Goal: Information Seeking & Learning: Learn about a topic

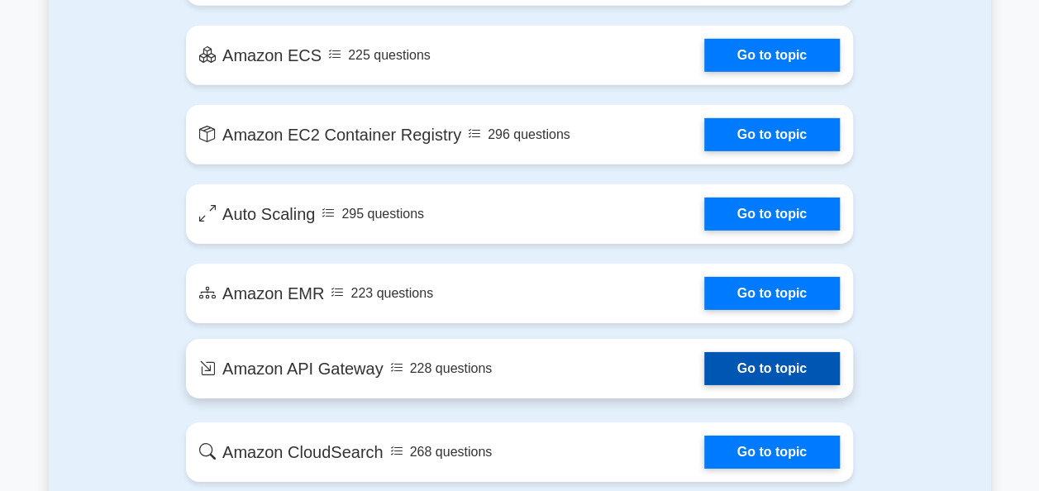
scroll to position [2521, 0]
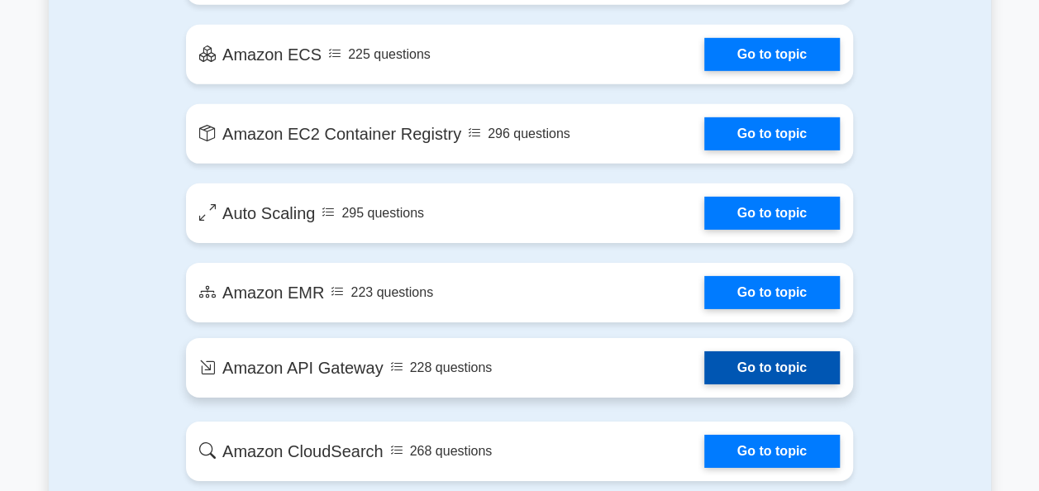
click at [760, 369] on link "Go to topic" at bounding box center [772, 367] width 136 height 33
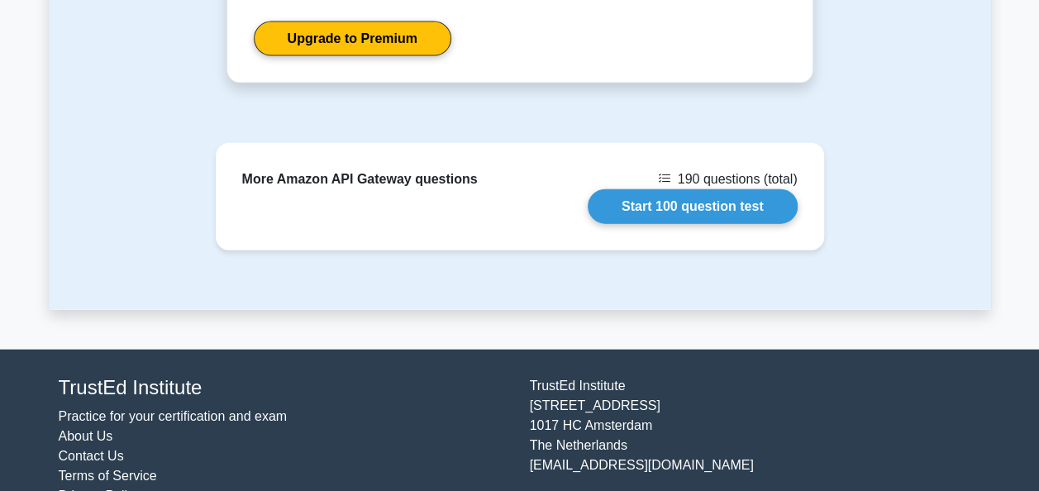
scroll to position [1843, 0]
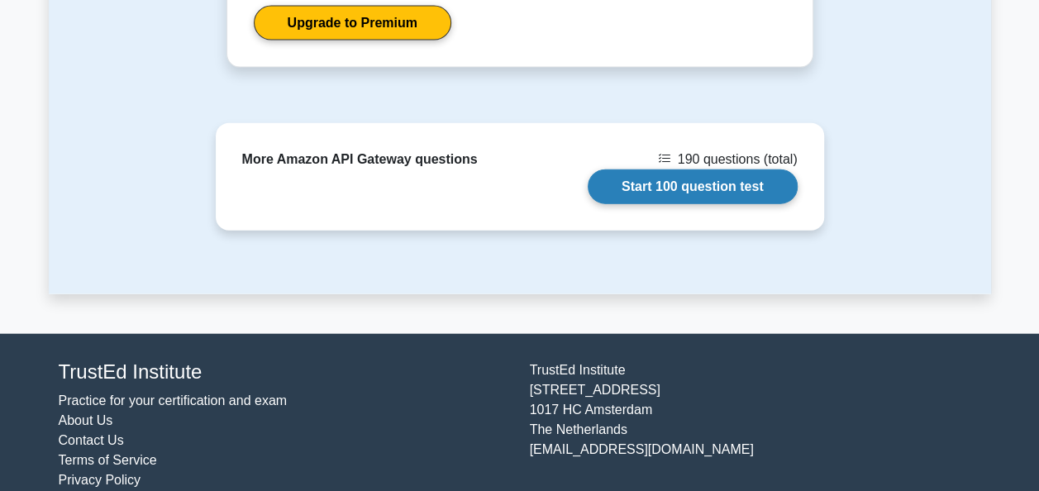
click at [683, 169] on link "Start 100 question test" at bounding box center [693, 186] width 210 height 35
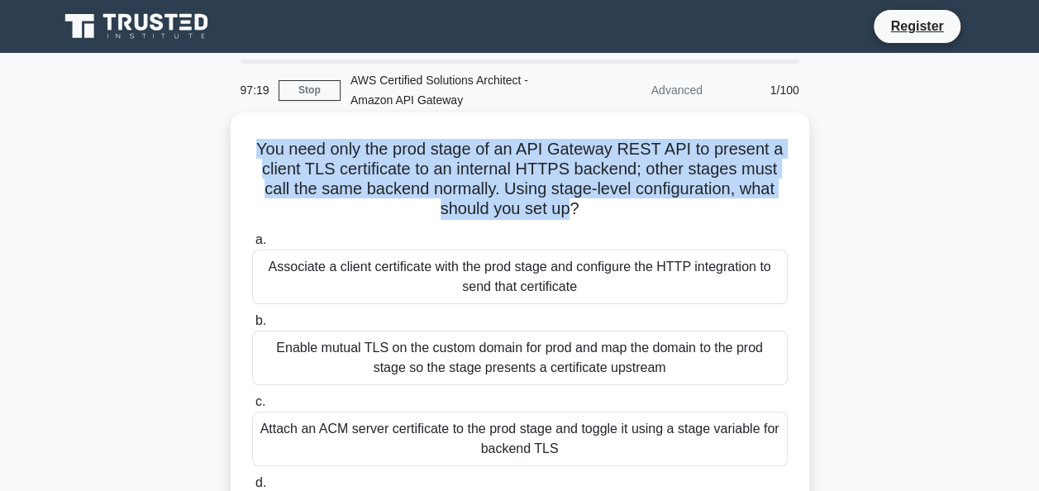
drag, startPoint x: 257, startPoint y: 150, endPoint x: 572, endPoint y: 221, distance: 322.8
click at [572, 220] on h5 "You need only the prod stage of an API Gateway REST API to present a client TLS…" at bounding box center [519, 179] width 539 height 81
copy h5 "You need only the prod stage of an API Gateway REST API to present a client TLS…"
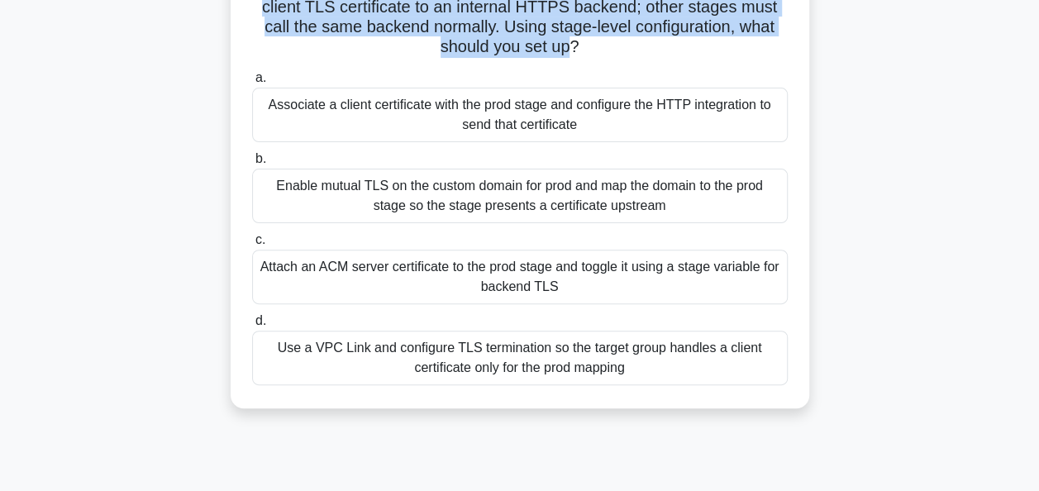
scroll to position [151, 0]
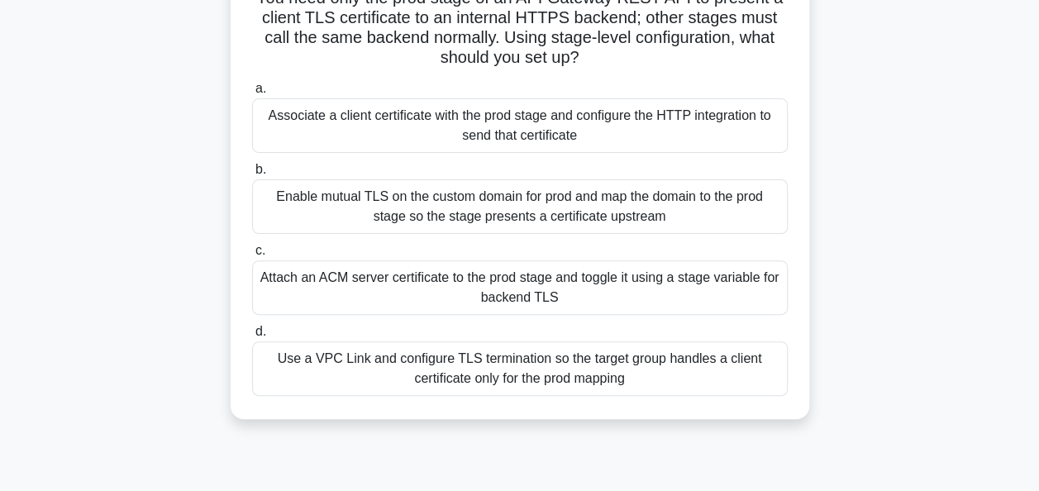
click at [588, 126] on div "Associate a client certificate with the prod stage and configure the HTTP integ…" at bounding box center [519, 125] width 535 height 55
click at [252, 94] on input "a. Associate a client certificate with the prod stage and configure the HTTP in…" at bounding box center [252, 88] width 0 height 11
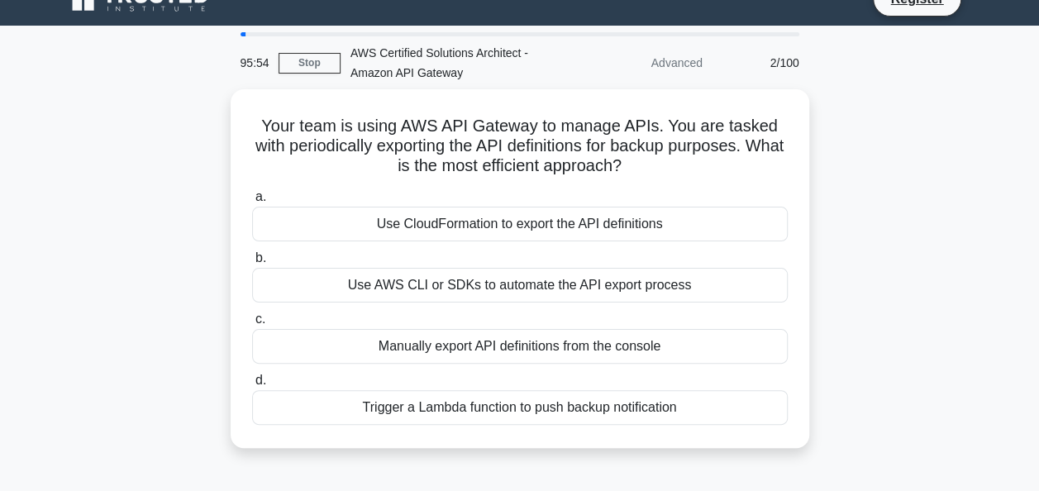
scroll to position [0, 0]
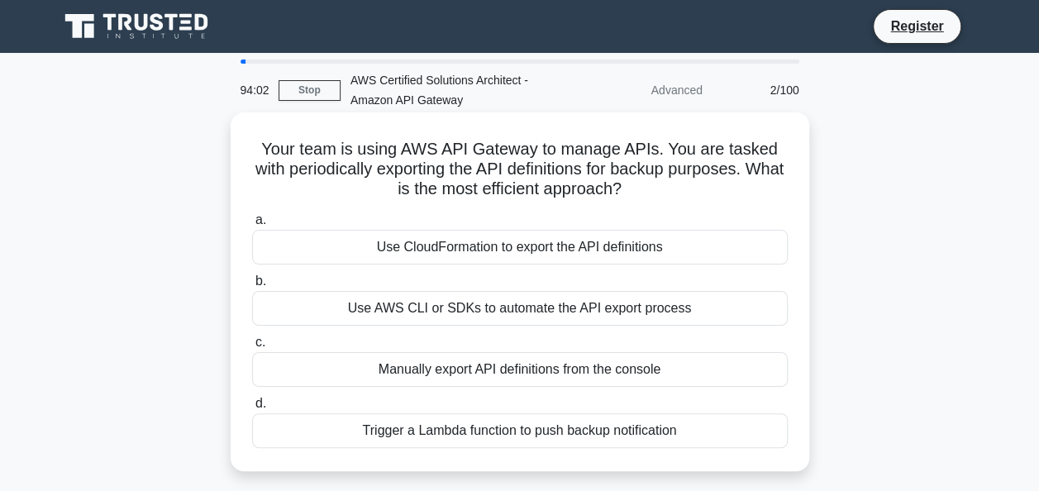
drag, startPoint x: 255, startPoint y: 146, endPoint x: 689, endPoint y: 188, distance: 436.7
click at [689, 188] on h5 "Your team is using AWS API Gateway to manage APIs. You are tasked with periodic…" at bounding box center [519, 169] width 539 height 61
copy h5 "Your team is using AWS API Gateway to manage APIs. You are tasked with periodic…"
click at [258, 145] on h5 "Your team is using AWS API Gateway to manage APIs. You are tasked with periodic…" at bounding box center [519, 169] width 539 height 61
drag, startPoint x: 258, startPoint y: 145, endPoint x: 726, endPoint y: 450, distance: 558.8
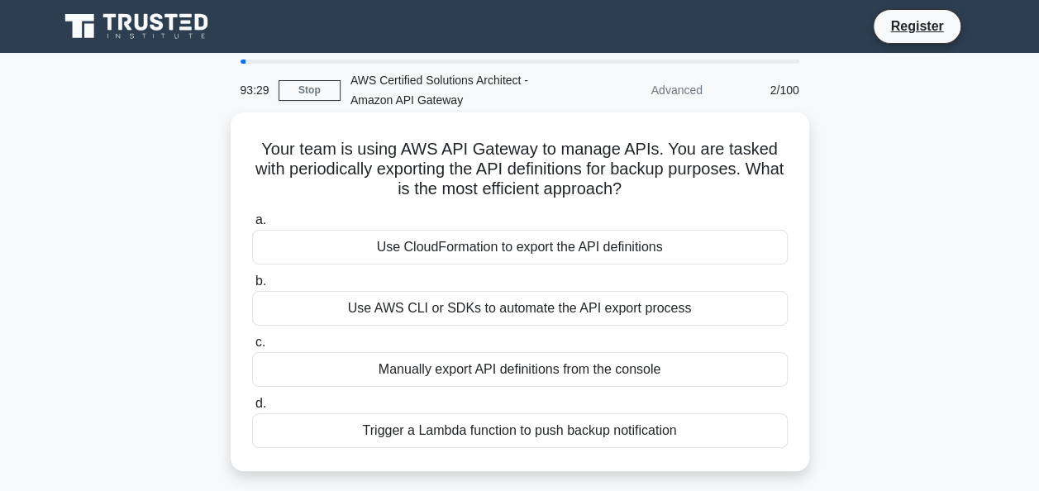
click at [726, 450] on div "Your team is using AWS API Gateway to manage APIs. You are tasked with periodic…" at bounding box center [519, 291] width 565 height 345
copy div "Your team is using AWS API Gateway to manage APIs. You are tasked with periodic…"
click at [707, 121] on div "Your team is using AWS API Gateway to manage APIs. You are tasked with periodic…" at bounding box center [519, 291] width 565 height 345
click at [593, 316] on div "Use AWS CLI or SDKs to automate the API export process" at bounding box center [519, 308] width 535 height 35
click at [252, 287] on input "b. Use AWS CLI or SDKs to automate the API export process" at bounding box center [252, 281] width 0 height 11
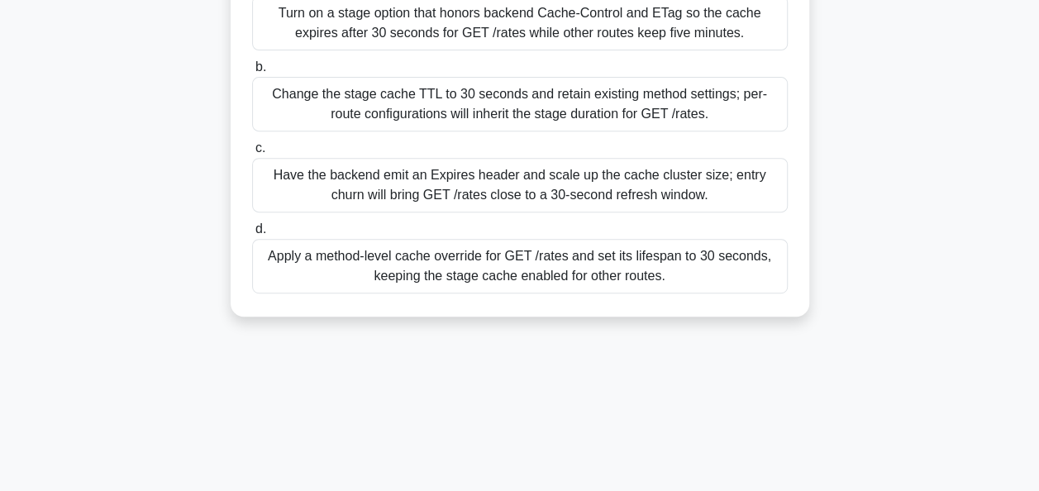
scroll to position [402, 0]
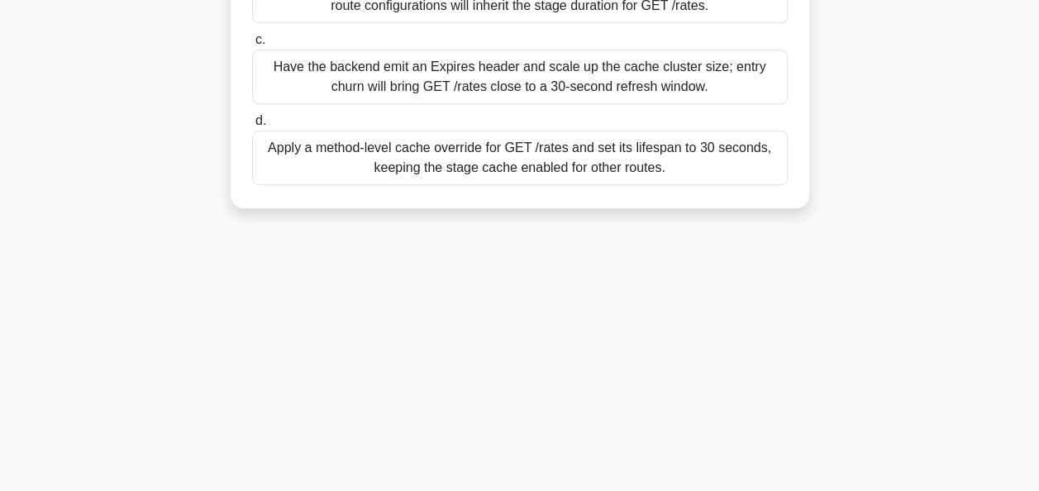
drag, startPoint x: 255, startPoint y: 80, endPoint x: 668, endPoint y: 200, distance: 429.4
copy div "L ipsumdo sitametc adip e seddoeiu Tempor INC Utlabor ETDO MAG aliq enima minim…"
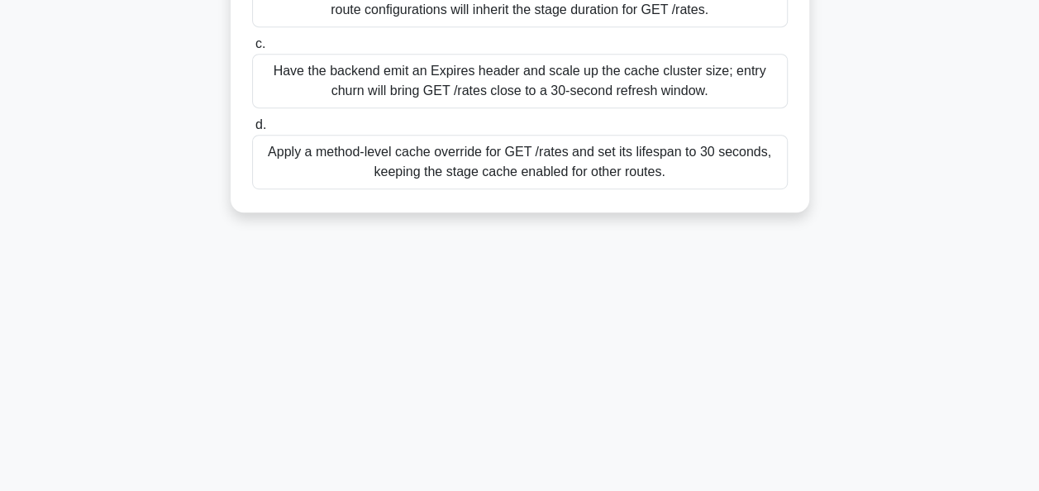
click at [572, 380] on div "88:38 Stop AWS Certified Solutions Architect - Amazon API Gateway Master 3/100 …" at bounding box center [520, 71] width 942 height 826
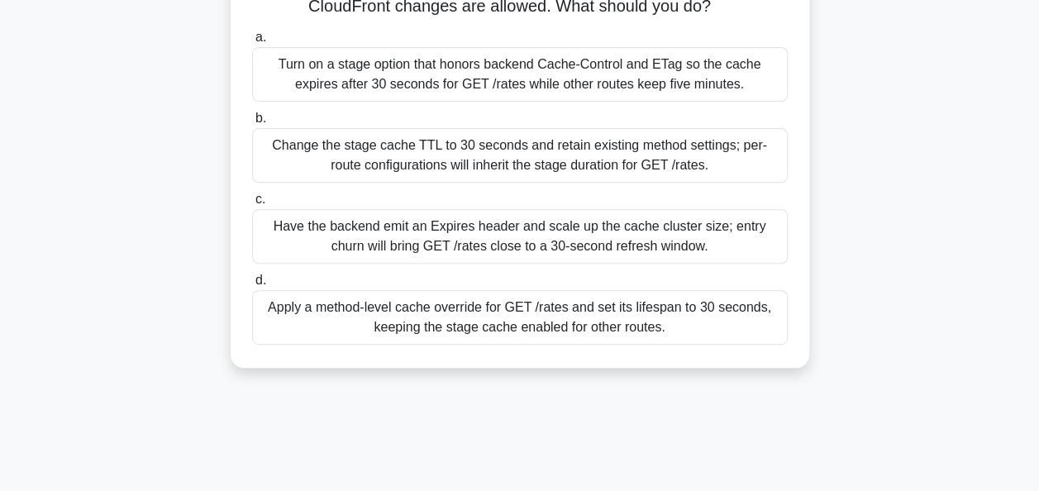
scroll to position [253, 0]
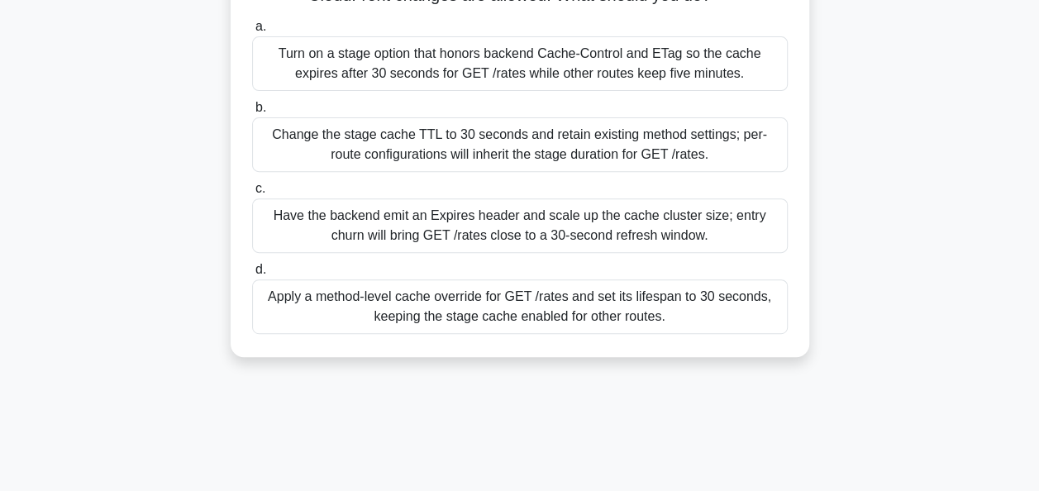
drag, startPoint x: 563, startPoint y: 340, endPoint x: 597, endPoint y: 321, distance: 38.8
click at [597, 321] on div "A trading platform runs a regional Amazon API Gateway REST API with stage cachi…" at bounding box center [519, 108] width 565 height 484
click at [597, 321] on div "Apply a method-level cache override for GET /rates and set its lifespan to 30 s…" at bounding box center [519, 306] width 535 height 55
click at [252, 275] on input "d. Apply a method-level cache override for GET /rates and set its lifespan to 3…" at bounding box center [252, 269] width 0 height 11
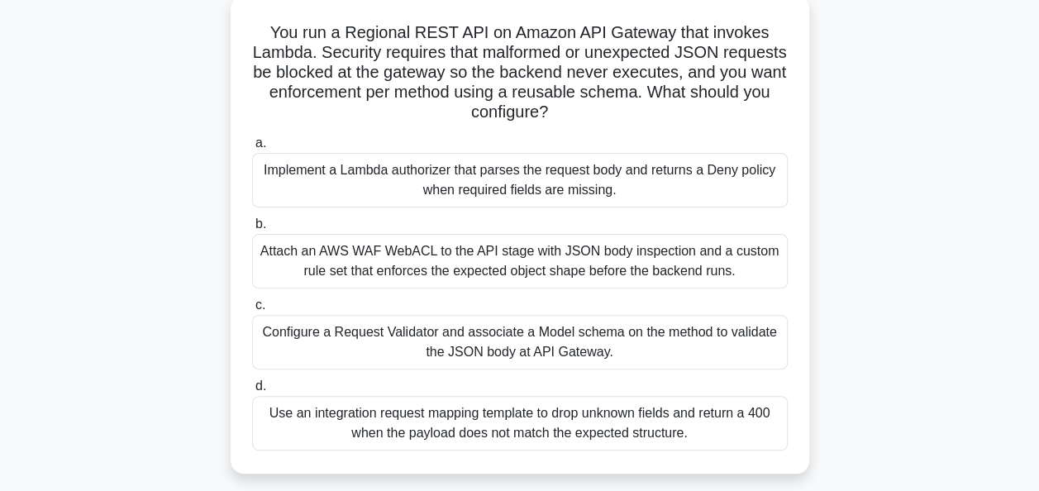
scroll to position [117, 0]
drag, startPoint x: 266, startPoint y: 28, endPoint x: 687, endPoint y: 433, distance: 583.9
click at [687, 433] on div "You run a Regional REST API on Amazon API Gateway that invokes Lambda. Security…" at bounding box center [519, 234] width 565 height 464
copy div "You run a Regional REST API on Amazon API Gateway that invokes Lambda. Security…"
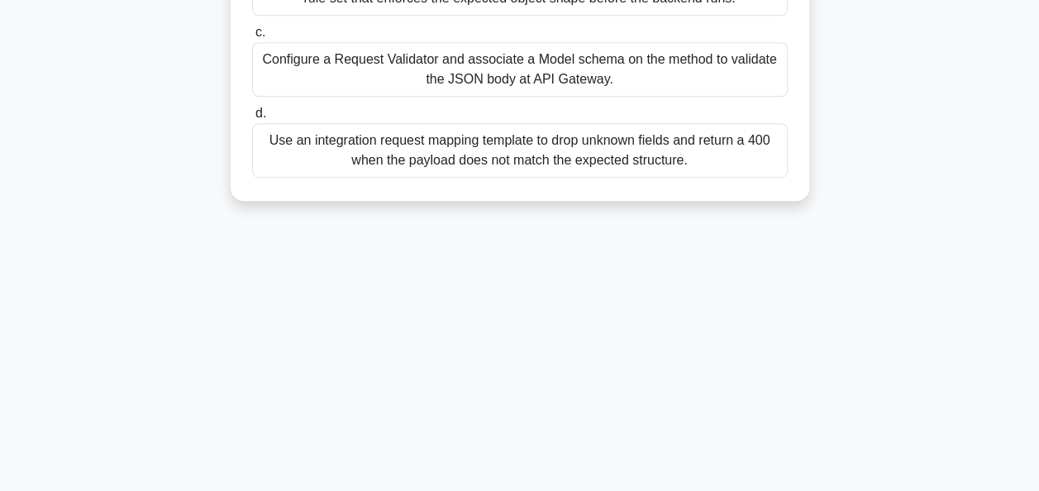
scroll to position [402, 0]
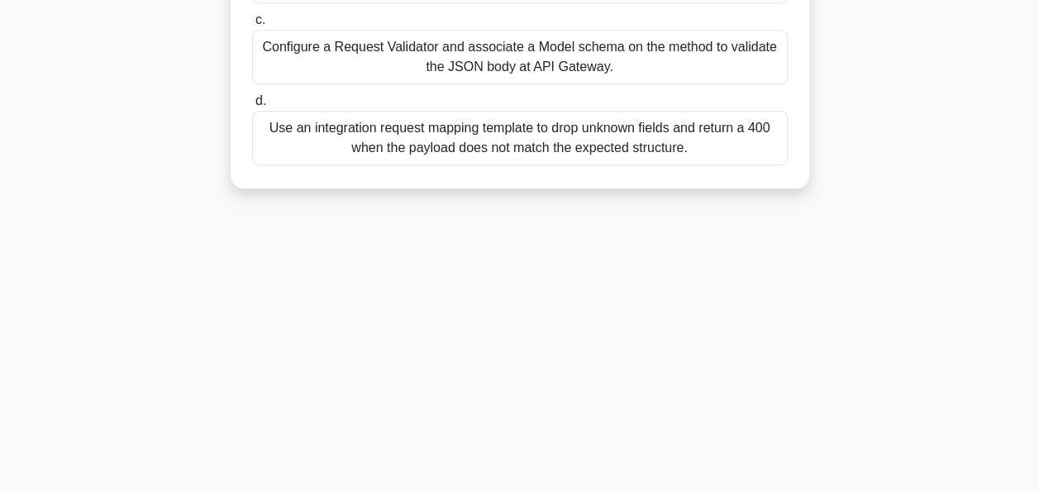
click at [557, 144] on div "Use an integration request mapping template to drop unknown fields and return a…" at bounding box center [519, 138] width 535 height 55
click at [252, 107] on input "d. Use an integration request mapping template to drop unknown fields and retur…" at bounding box center [252, 101] width 0 height 11
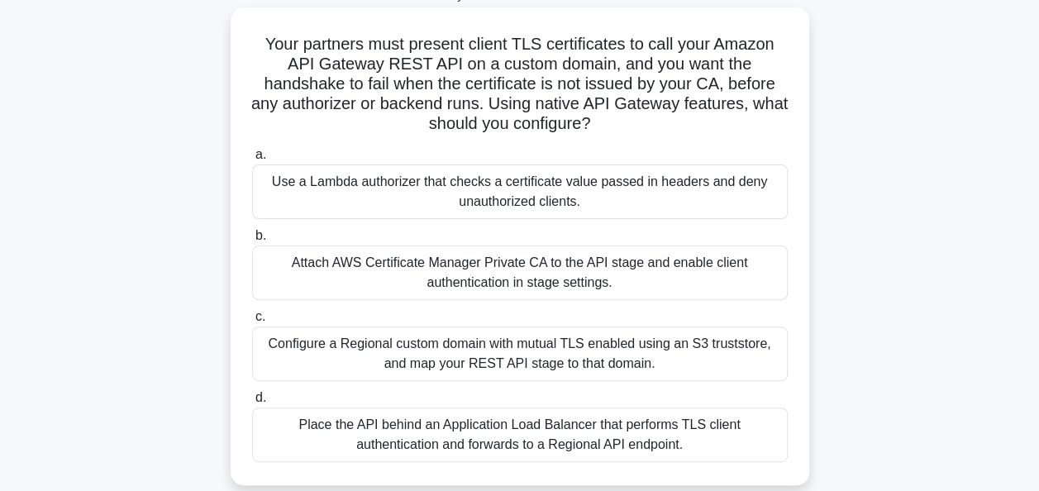
scroll to position [104, 0]
drag, startPoint x: 246, startPoint y: 39, endPoint x: 687, endPoint y: 445, distance: 598.9
click at [687, 445] on div "Your partners must present client TLS certificates to call your Amazon API Gate…" at bounding box center [519, 247] width 565 height 464
copy div "Your partners must present client TLS certificates to call your Amazon API Gate…"
